Goal: Information Seeking & Learning: Find specific fact

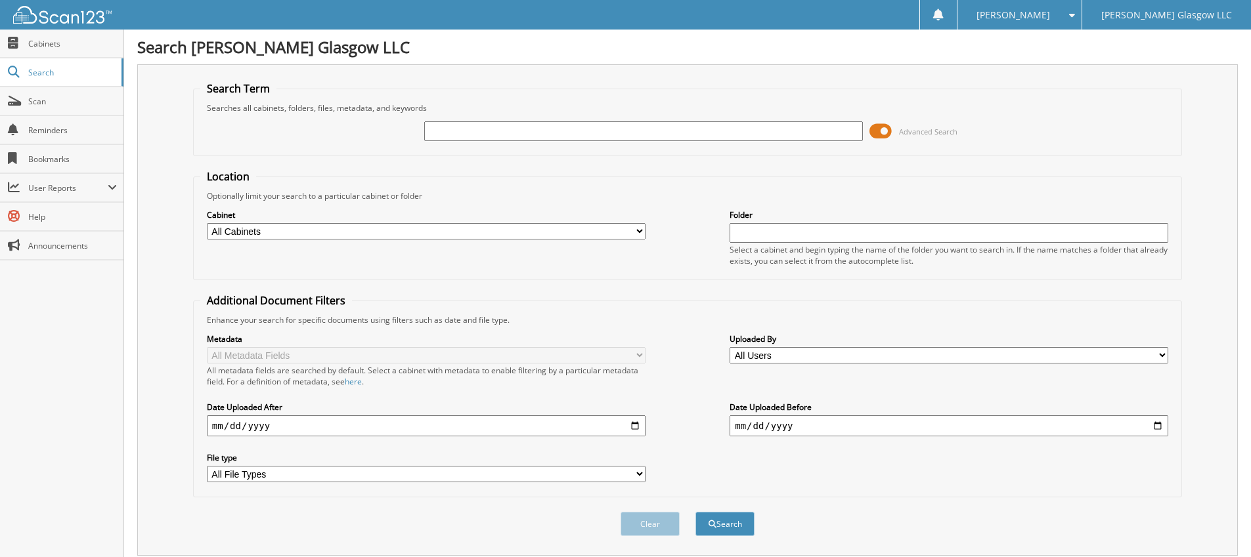
click at [583, 139] on input "text" at bounding box center [643, 131] width 439 height 20
type input "6097704"
click at [695, 512] on button "Search" at bounding box center [724, 524] width 59 height 24
click at [884, 126] on span at bounding box center [880, 131] width 22 height 20
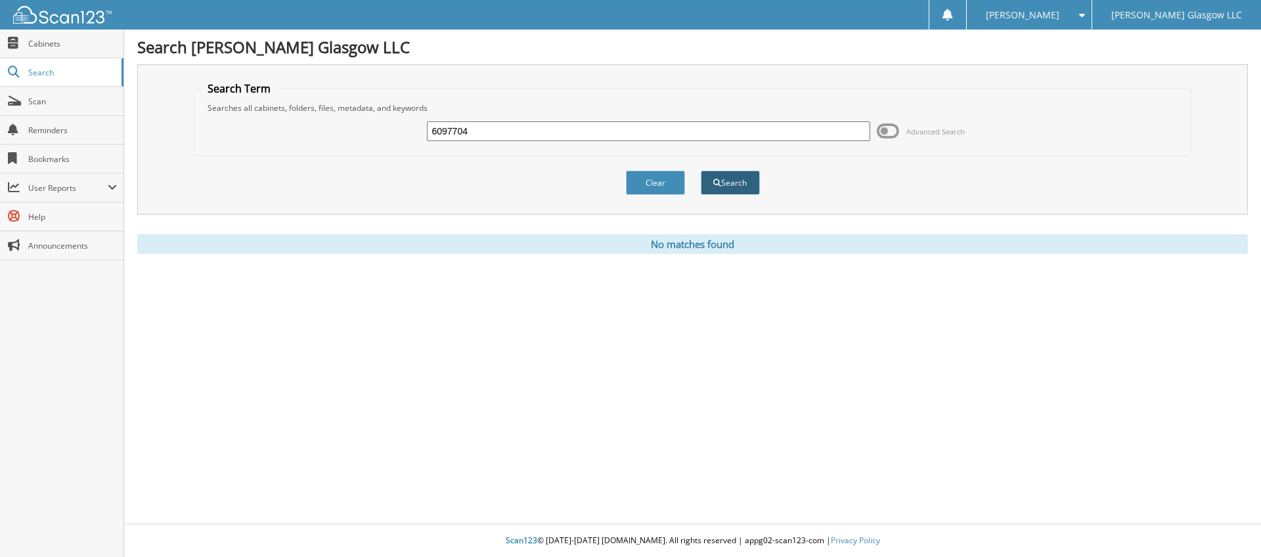
click at [739, 186] on button "Search" at bounding box center [730, 183] width 59 height 24
